Goal: Task Accomplishment & Management: Manage account settings

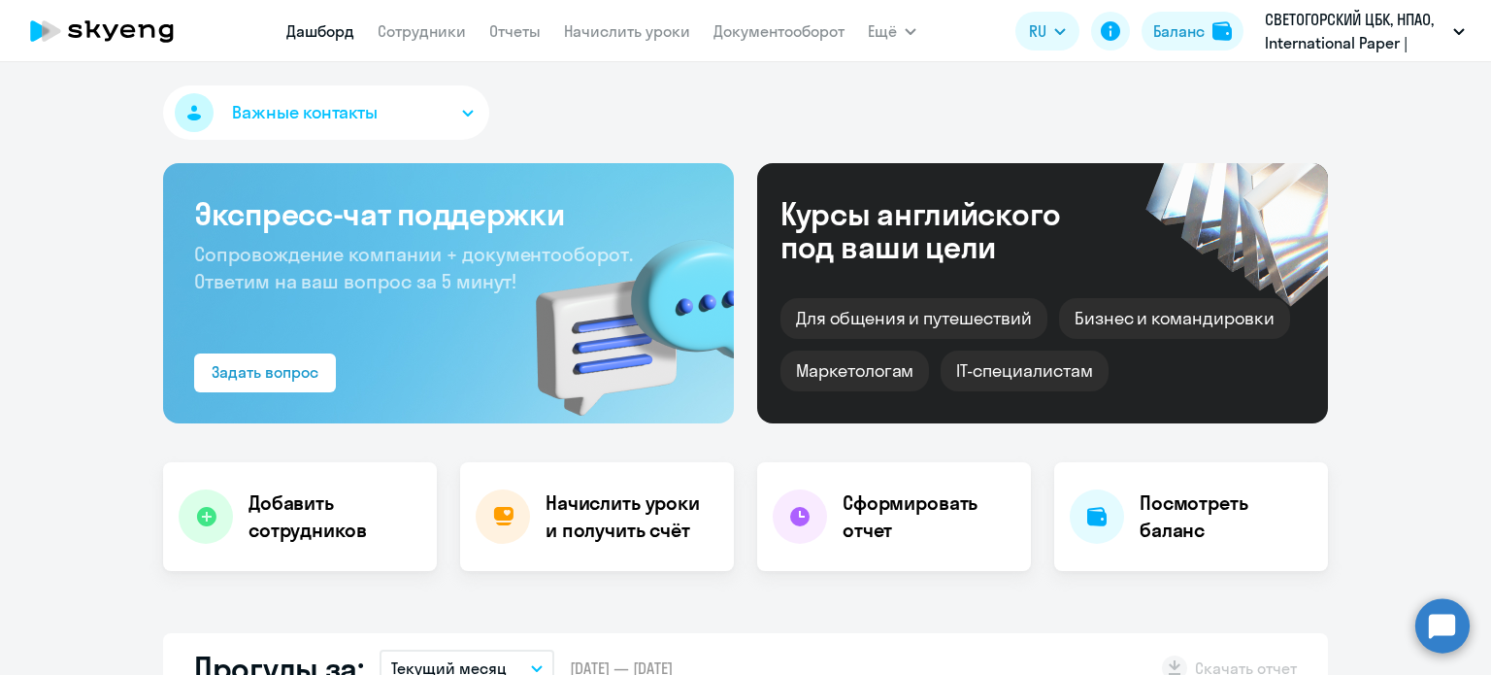
select select "30"
click at [1211, 41] on button "Баланс" at bounding box center [1193, 31] width 102 height 39
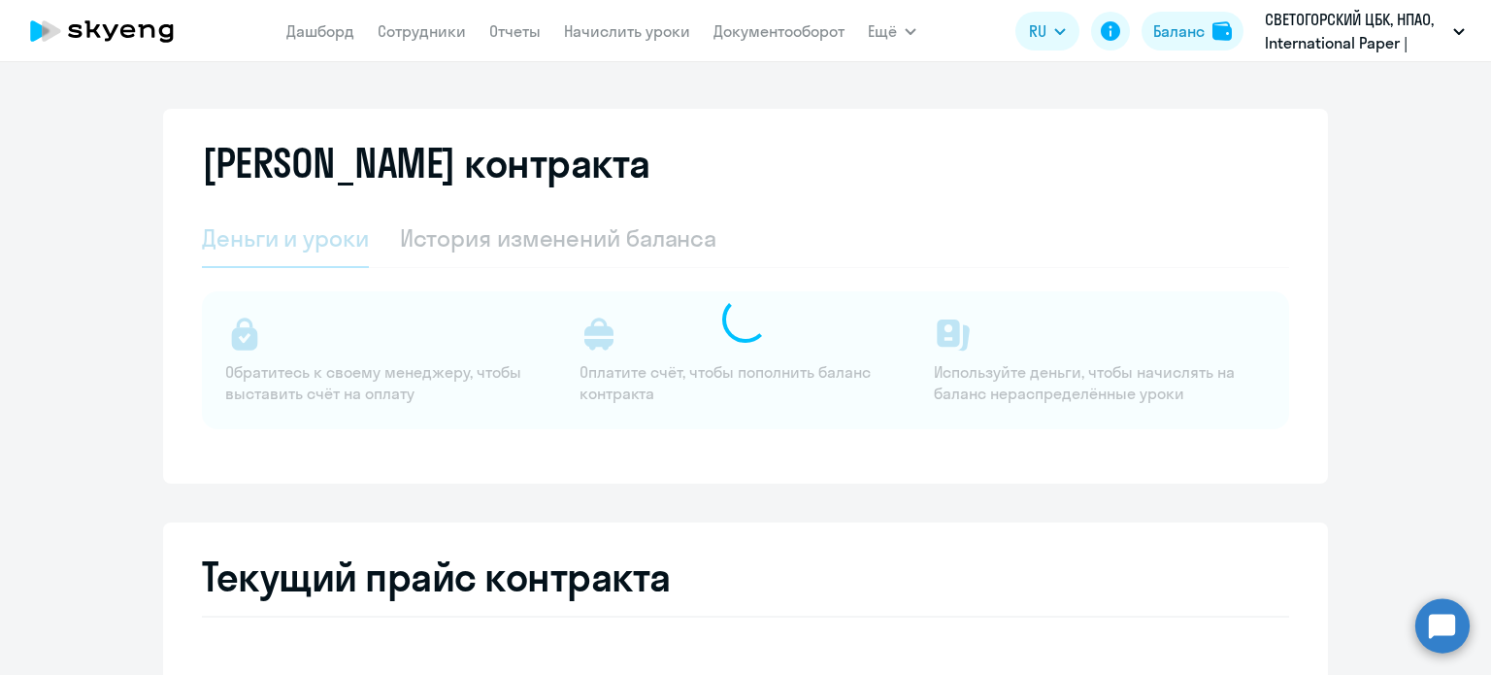
select select "english_adult_not_native_speaker"
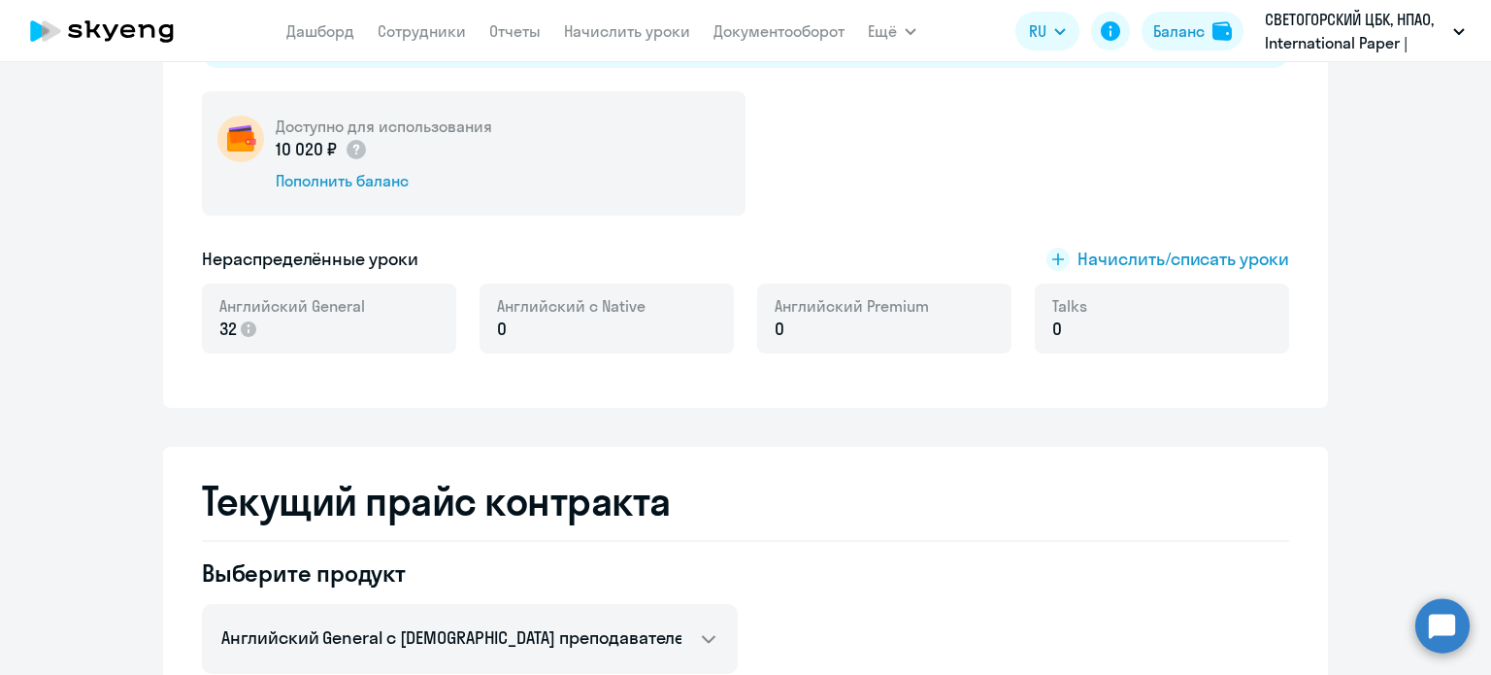
scroll to position [388, 0]
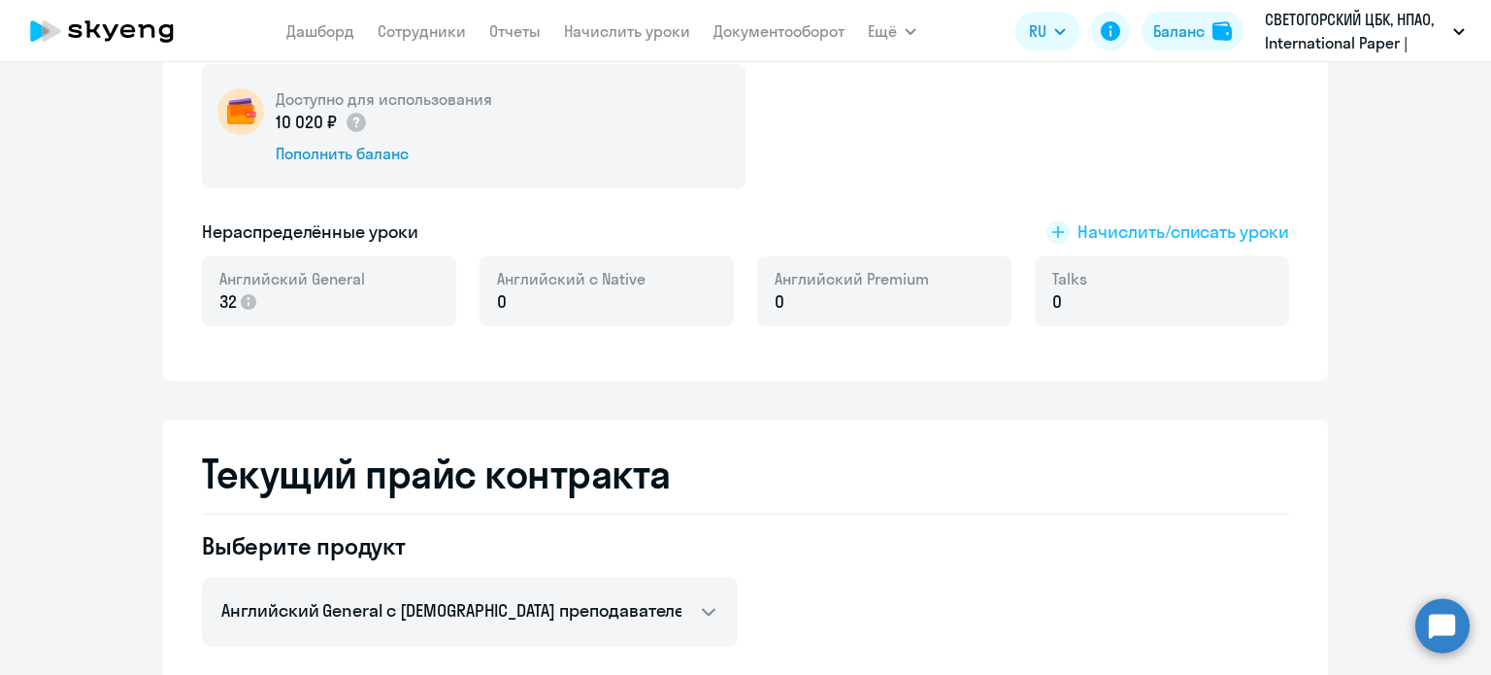
click at [1188, 229] on span "Начислить/списать уроки" at bounding box center [1184, 231] width 212 height 25
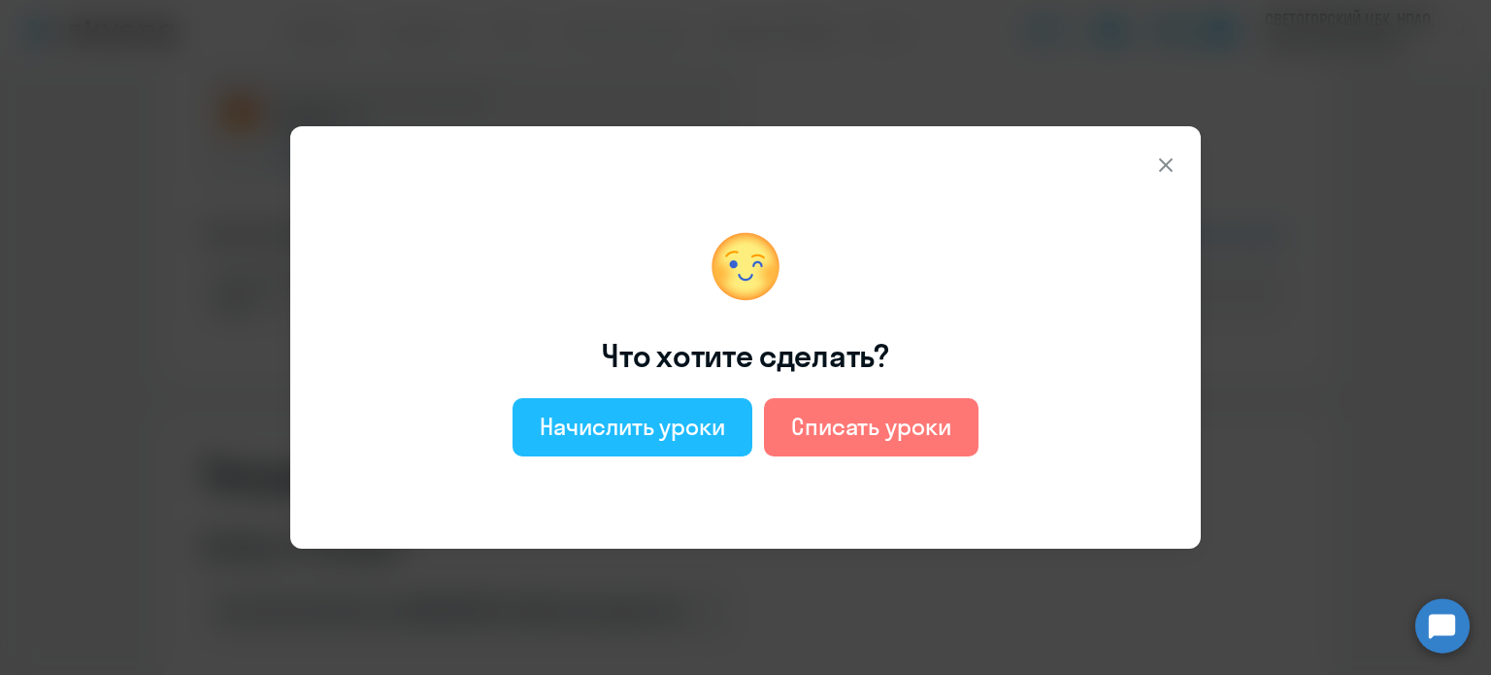
click at [707, 418] on div "Начислить уроки" at bounding box center [632, 426] width 185 height 31
select select "english_adult_not_native_speaker"
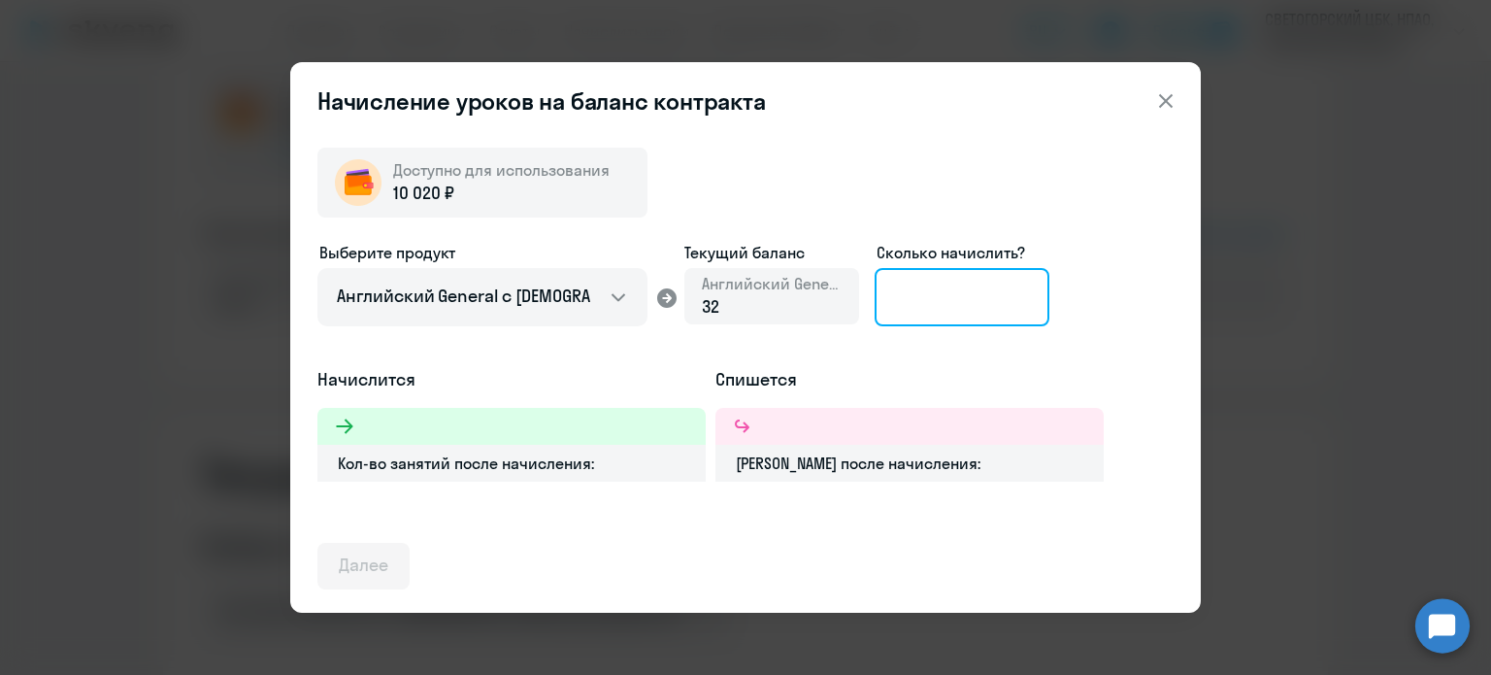
click at [926, 300] on input at bounding box center [962, 297] width 175 height 58
type input "8"
type input "9"
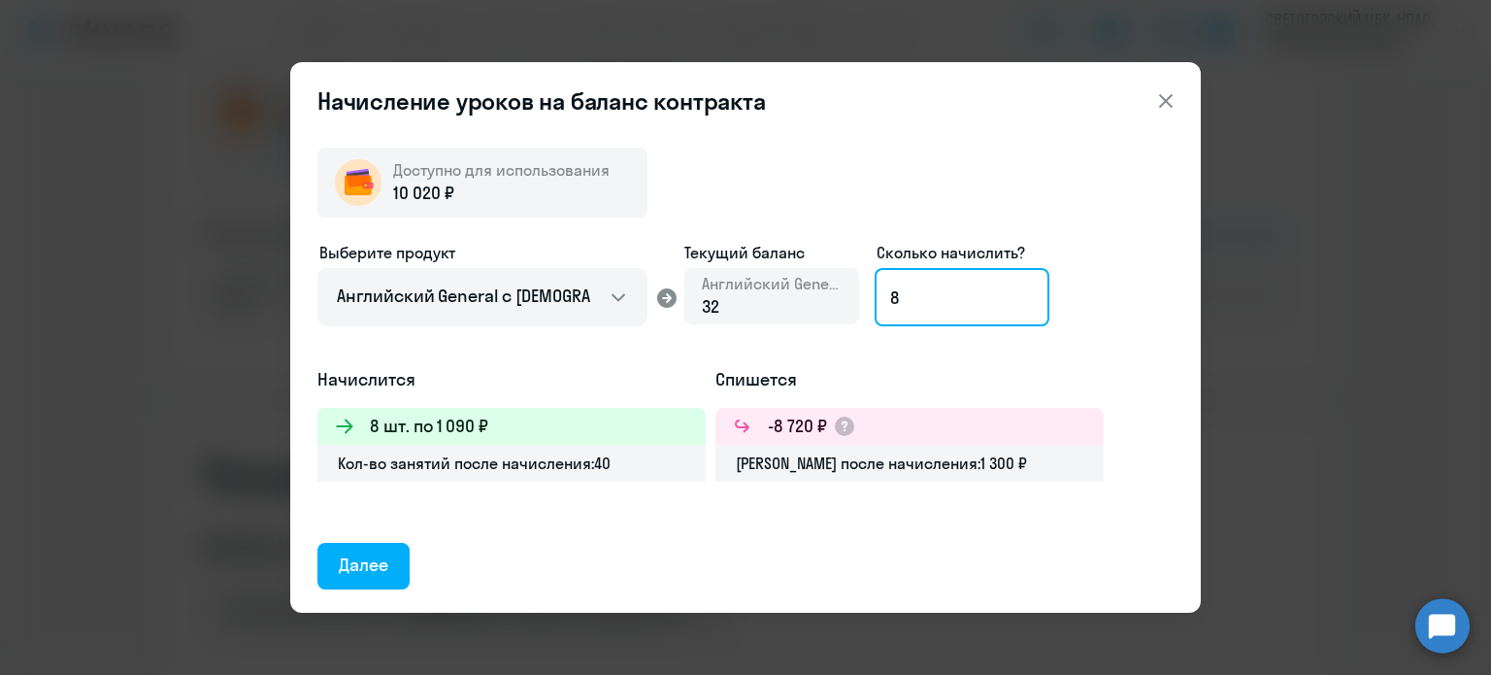
type input "8"
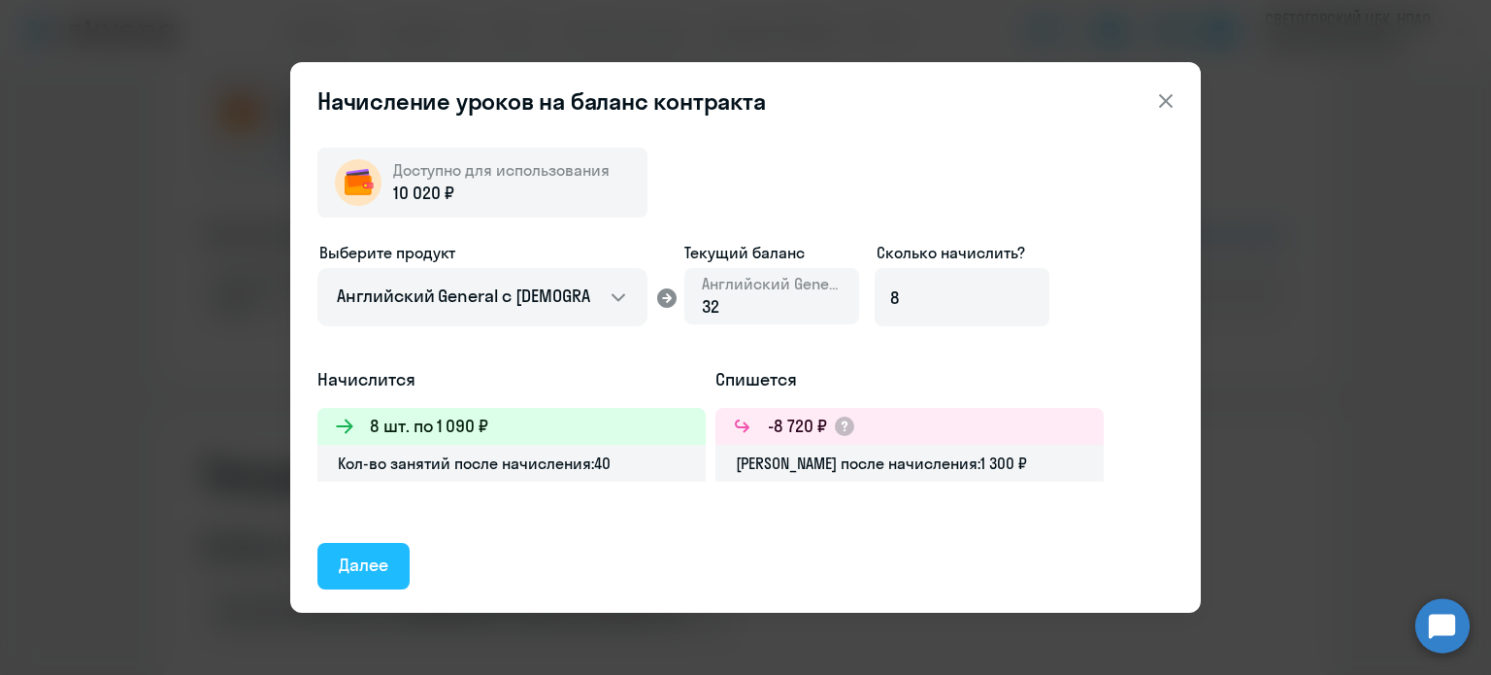
click at [376, 560] on div "Далее" at bounding box center [364, 564] width 50 height 25
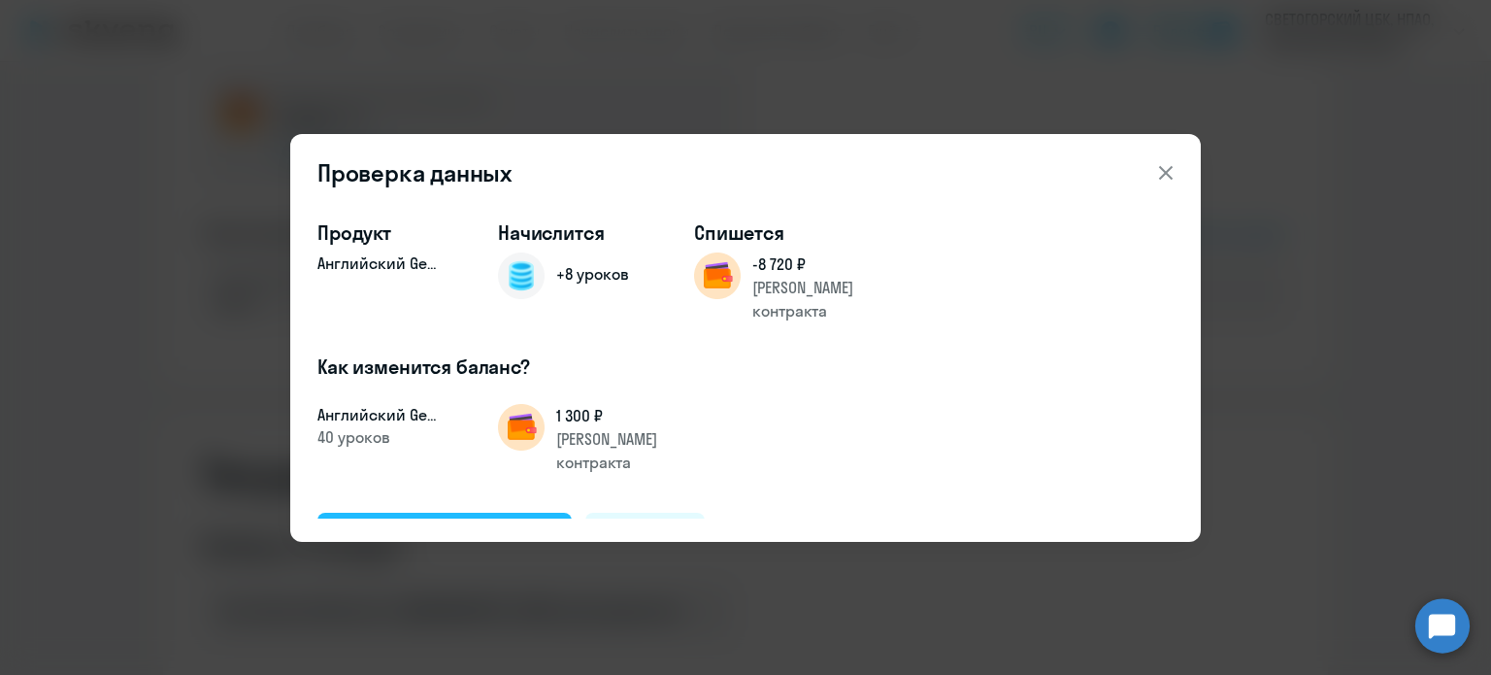
click at [499, 522] on div "Подтвердить и начислить" at bounding box center [445, 534] width 212 height 25
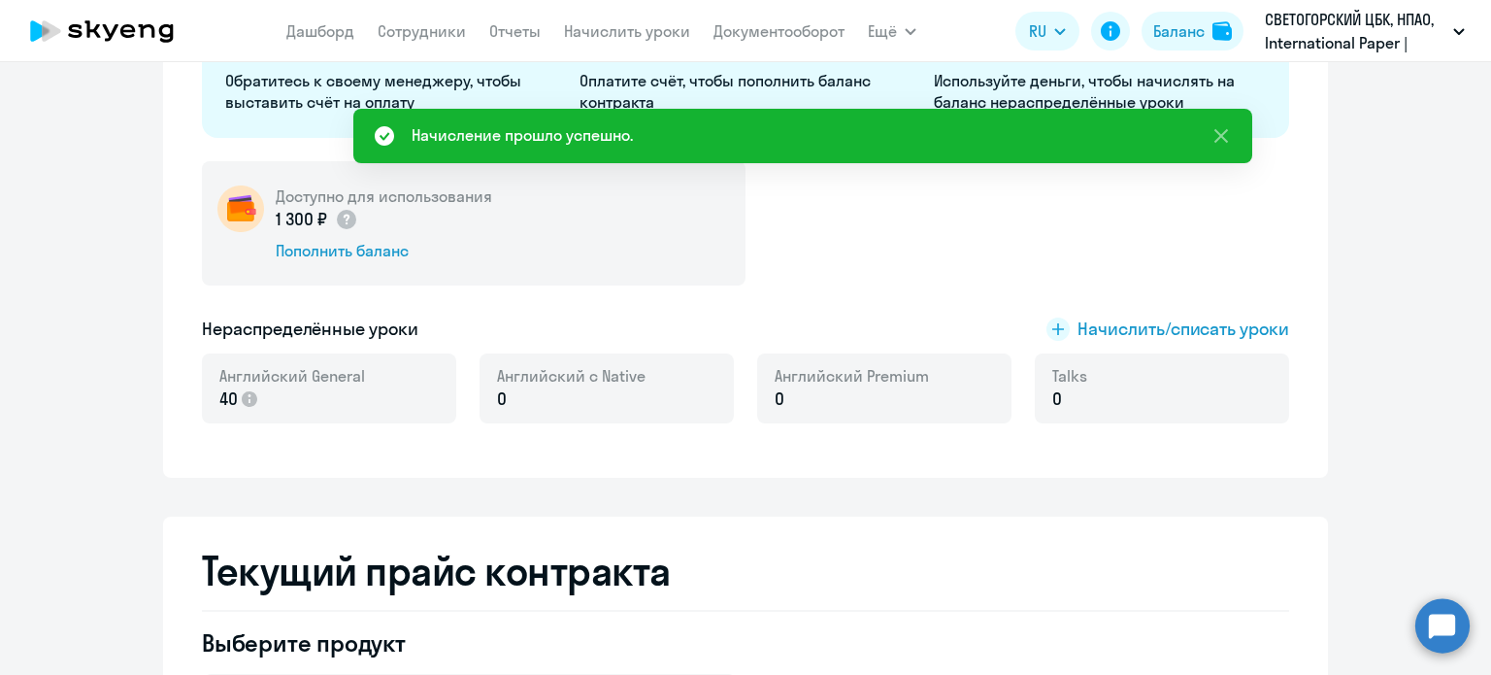
scroll to position [0, 0]
